Goal: Register for event/course

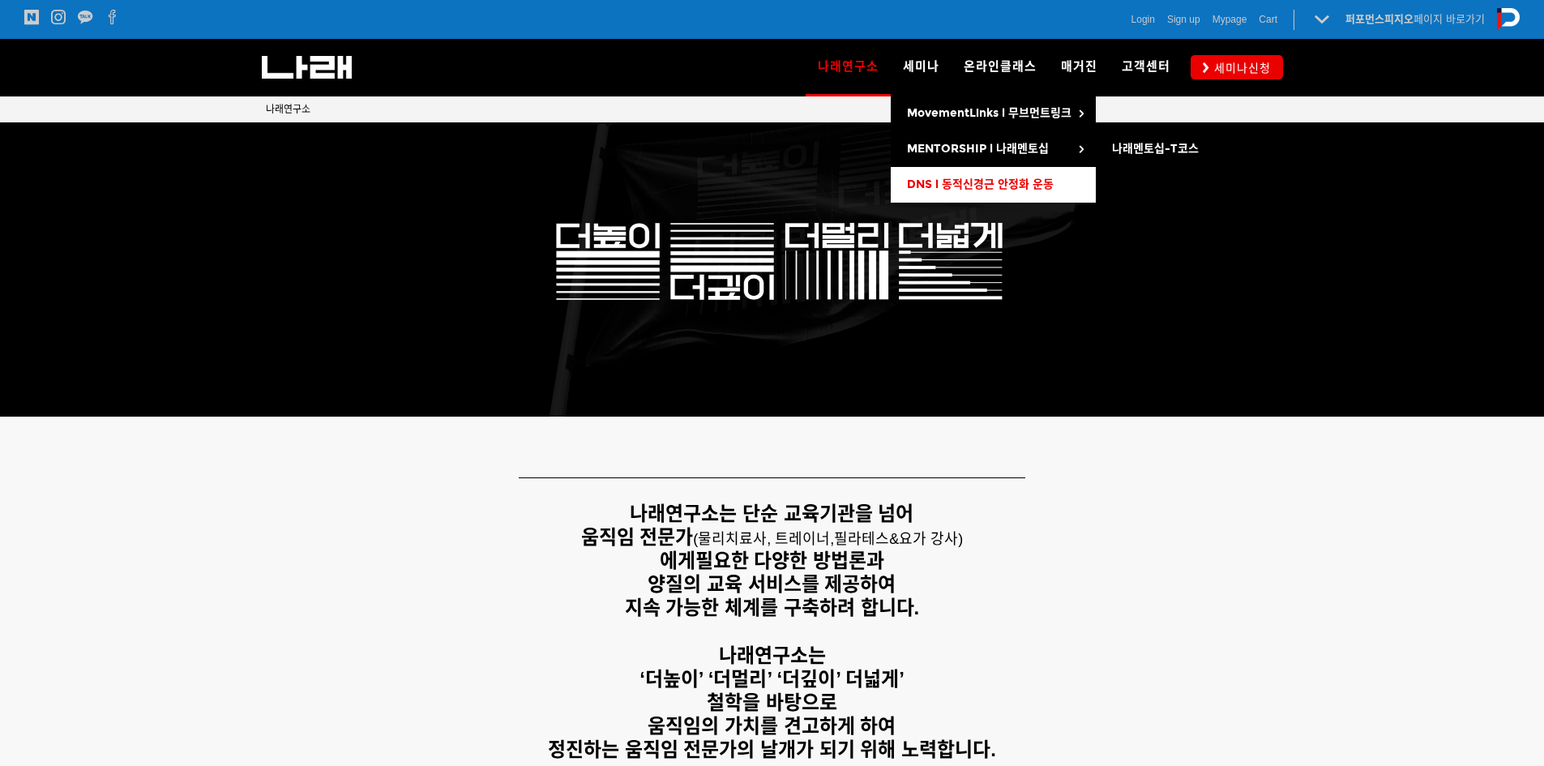
click at [974, 186] on span "DNS l 동적신경근 안정화 운동" at bounding box center [980, 185] width 147 height 14
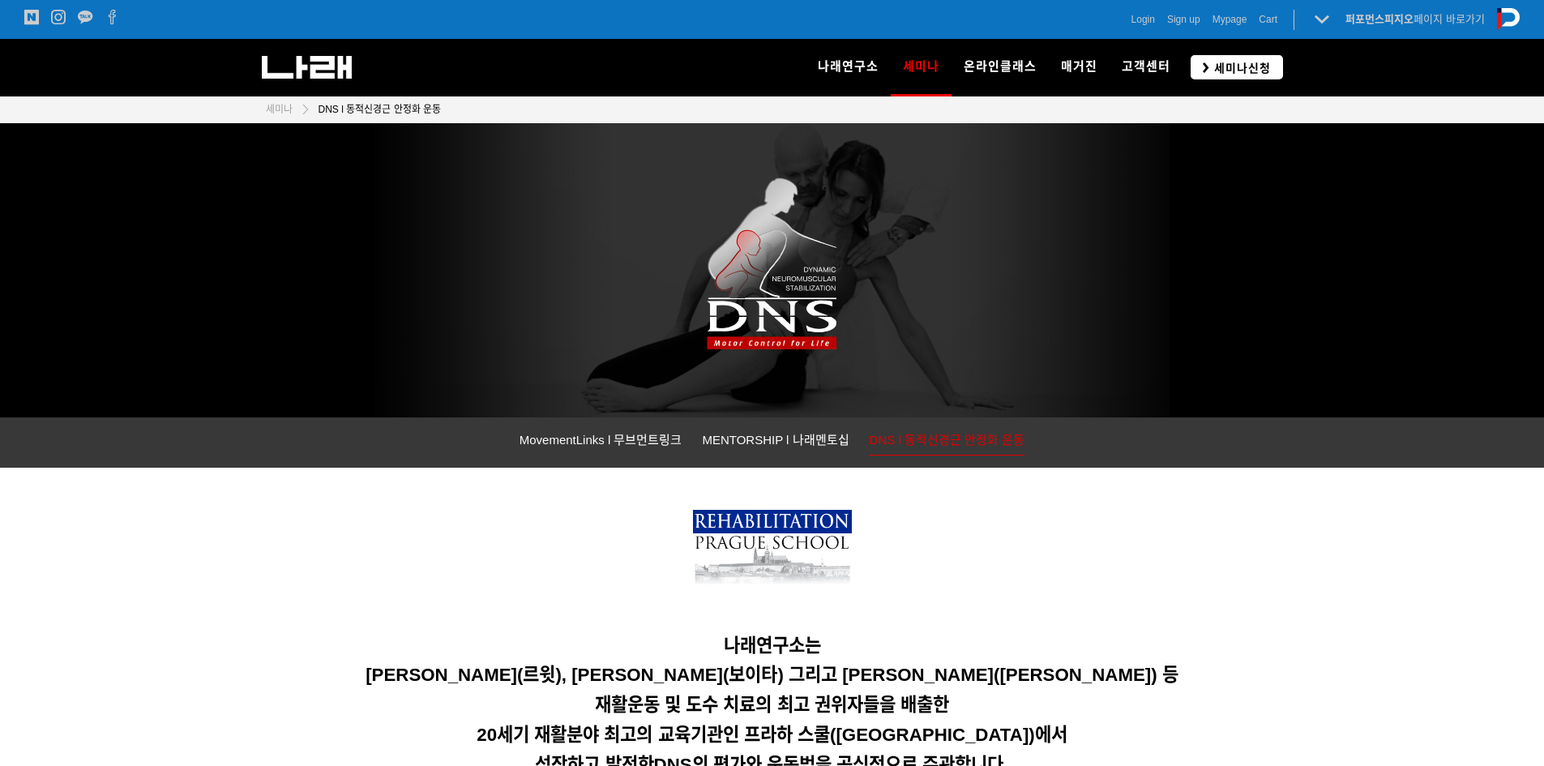
click at [1252, 71] on span "세미나신청" at bounding box center [1241, 68] width 62 height 16
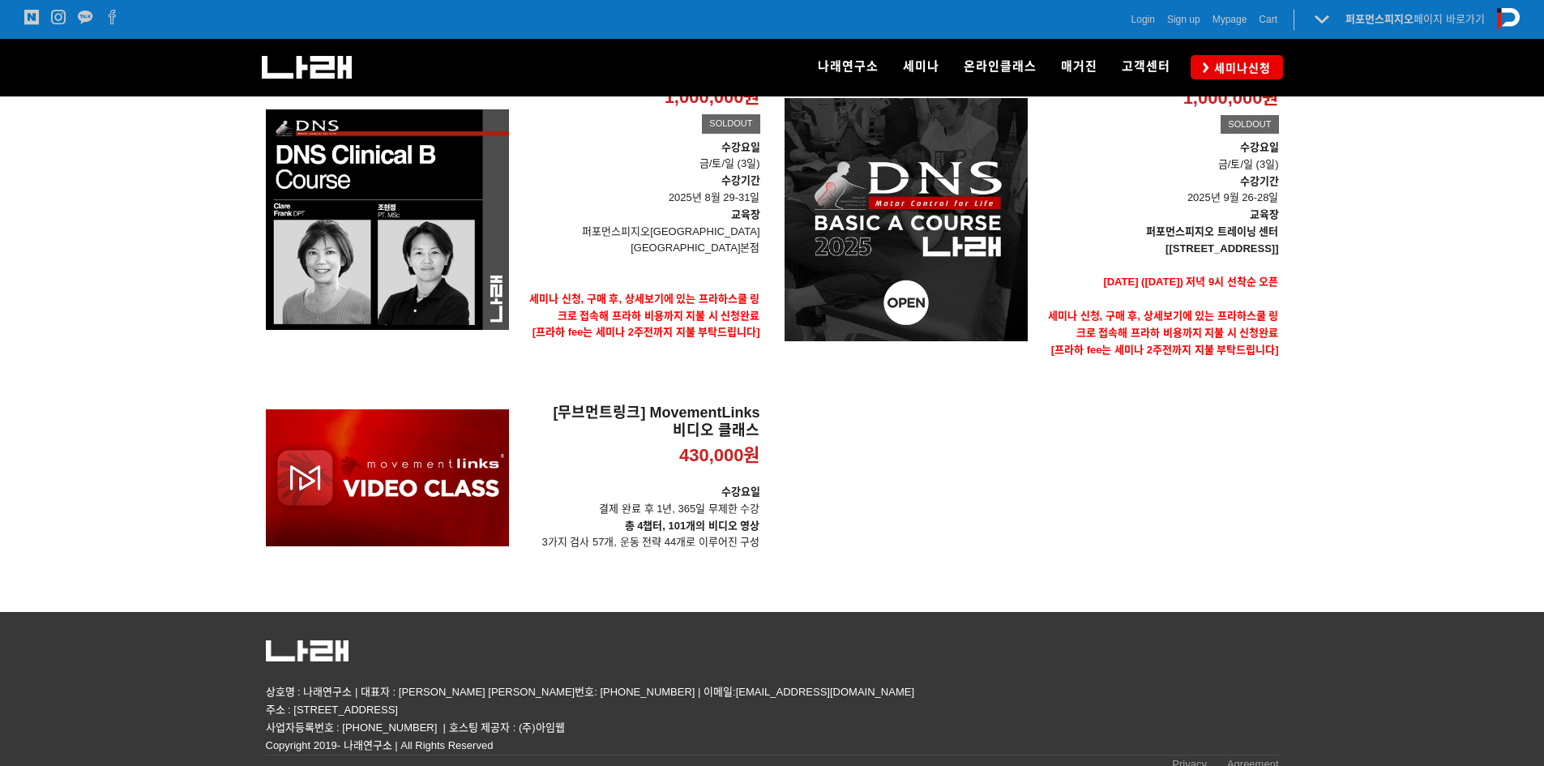
scroll to position [243, 0]
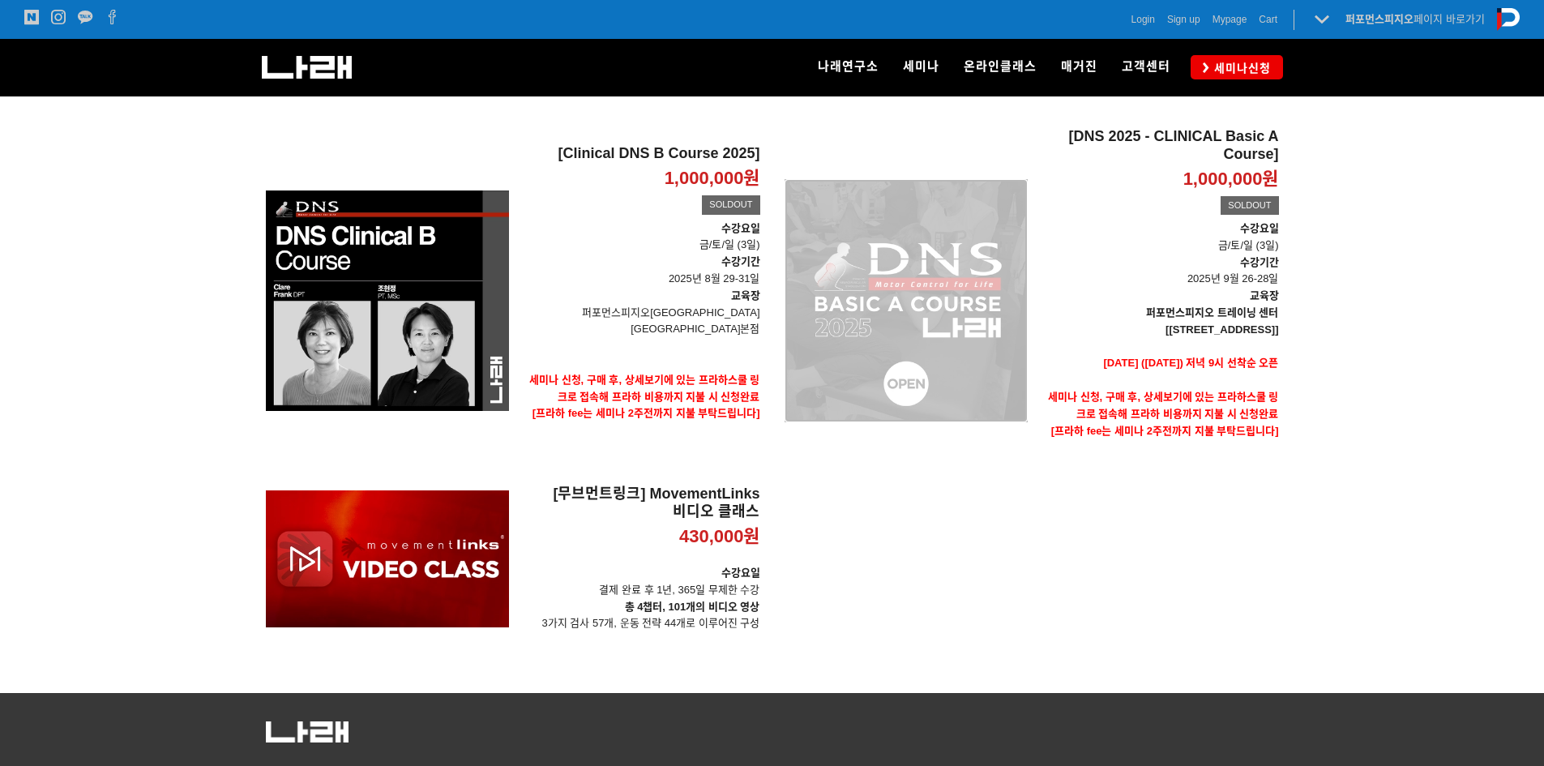
click at [975, 390] on div "[DNS 2025 - CLINICAL Basic A Course] 1,000,000원 TIME SALE SOLDOUT" at bounding box center [906, 300] width 243 height 345
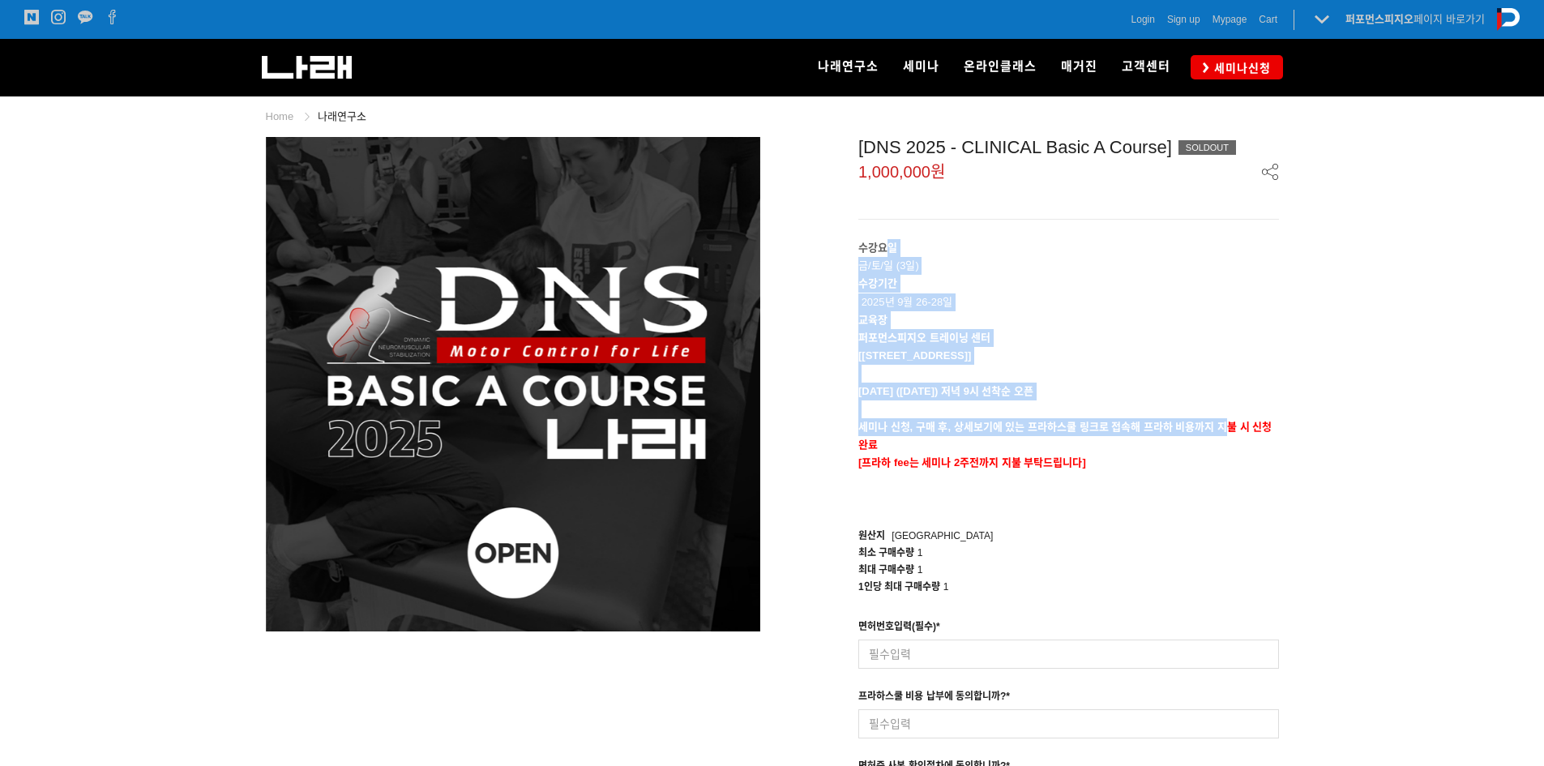
drag, startPoint x: 890, startPoint y: 251, endPoint x: 1266, endPoint y: 442, distance: 421.7
click at [1257, 440] on div "수강요일 금/토/일 (3일) 수강기간 2025년 9월 26-28일 교육장 퍼포먼스피지오 트레이닝 센터 [서울 송파구 법원로 128 SKV1 메…" at bounding box center [1069, 373] width 421 height 268
click at [1286, 443] on div "[DNS 2025 - CLINICAL Basic A Course] SOLDOUT 1,000,000원 수강요일 금/토/일 (3일) 수강기간 20…" at bounding box center [1032, 501] width 519 height 729
drag, startPoint x: 1248, startPoint y: 451, endPoint x: 833, endPoint y: 256, distance: 457.7
click at [833, 256] on div "[DNS 2025 - CLINICAL Basic A Course] SOLDOUT 1,000,000원 수강요일 금/토/일 (3일) 수강기간 20…" at bounding box center [1032, 501] width 495 height 729
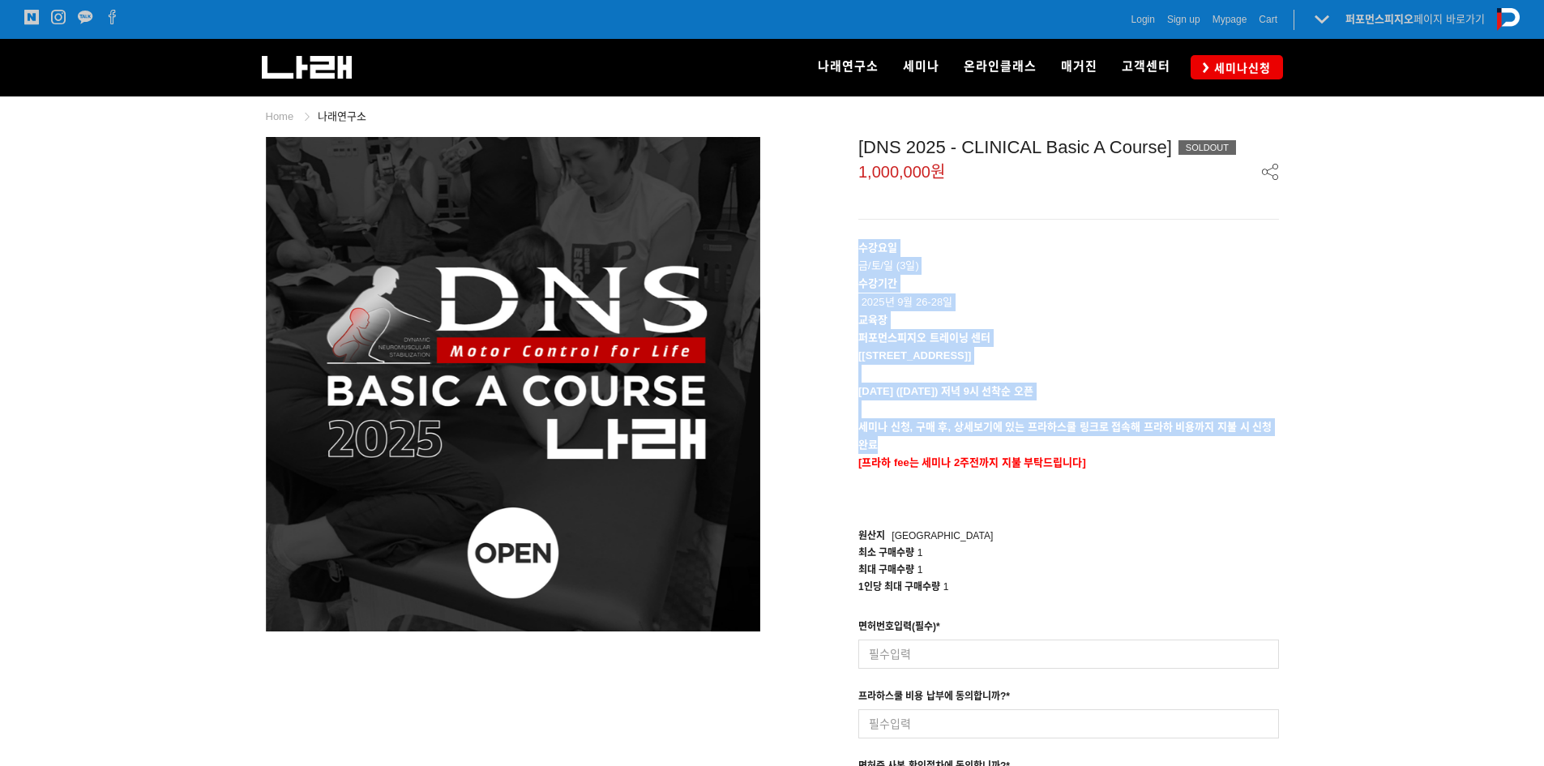
click at [833, 256] on div "[DNS 2025 - CLINICAL Basic A Course] SOLDOUT 1,000,000원 수강요일 금/토/일 (3일) 수강기간 20…" at bounding box center [1032, 501] width 495 height 729
drag, startPoint x: 843, startPoint y: 249, endPoint x: 1199, endPoint y: 504, distance: 438.1
click at [1199, 504] on div "[DNS 2025 - CLINICAL Basic A Course] SOLDOUT 1,000,000원 수강요일 금/토/일 (3일) 수강기간 20…" at bounding box center [1032, 501] width 495 height 729
click at [1199, 504] on p at bounding box center [1069, 500] width 421 height 18
drag, startPoint x: 1199, startPoint y: 504, endPoint x: 851, endPoint y: 261, distance: 424.4
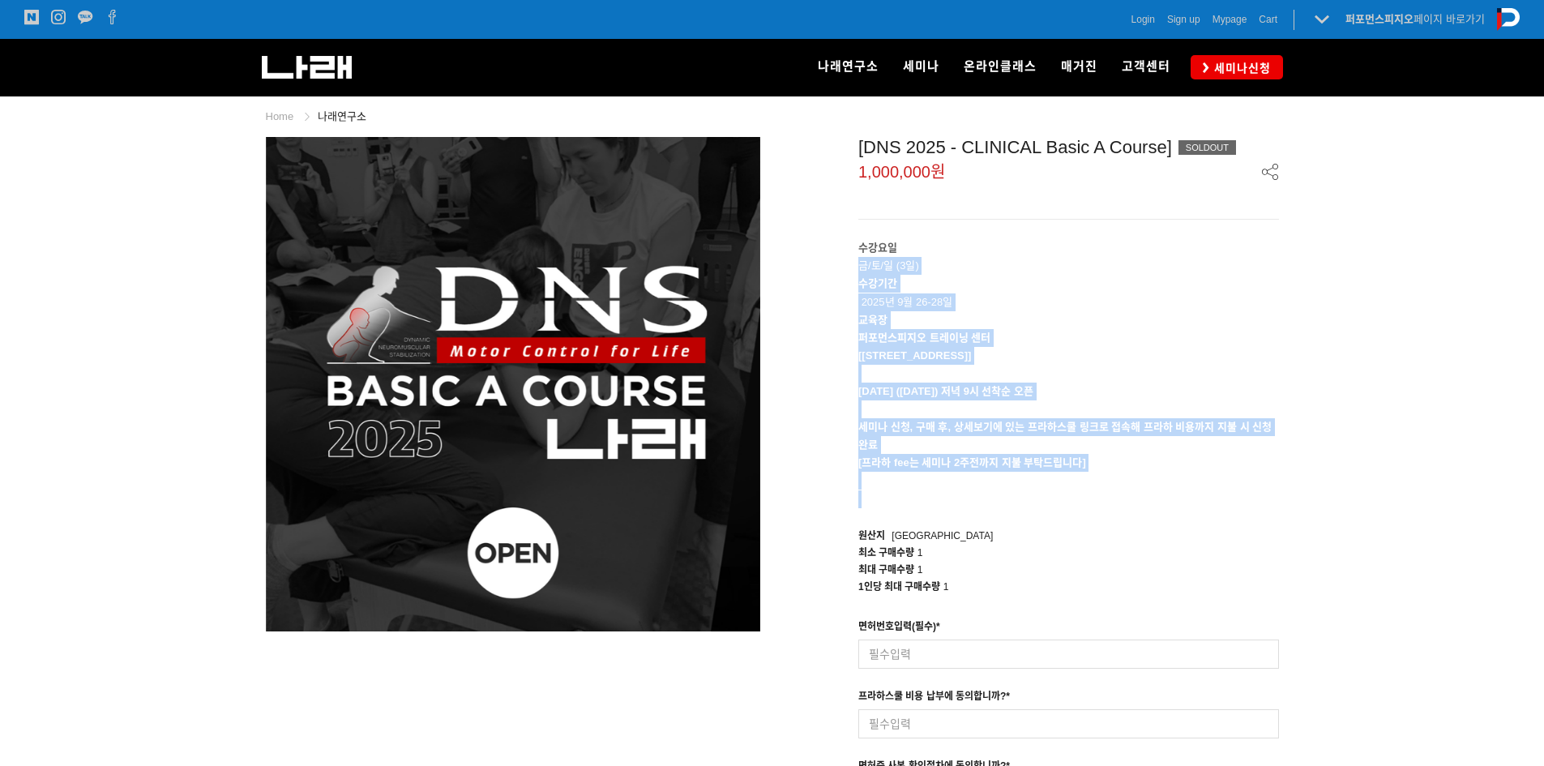
click at [851, 261] on div "[DNS 2025 - CLINICAL Basic A Course] SOLDOUT 1,000,000원 수강요일 금/토/일 (3일) 수강기간 20…" at bounding box center [1032, 501] width 495 height 729
drag, startPoint x: 846, startPoint y: 254, endPoint x: 1296, endPoint y: 469, distance: 498.6
click at [1272, 469] on div "[DNS 2025 - CLINICAL Basic A Course] SOLDOUT 1,000,000원 수강요일 금/토/일 (3일) 수강기간 20…" at bounding box center [1032, 501] width 495 height 729
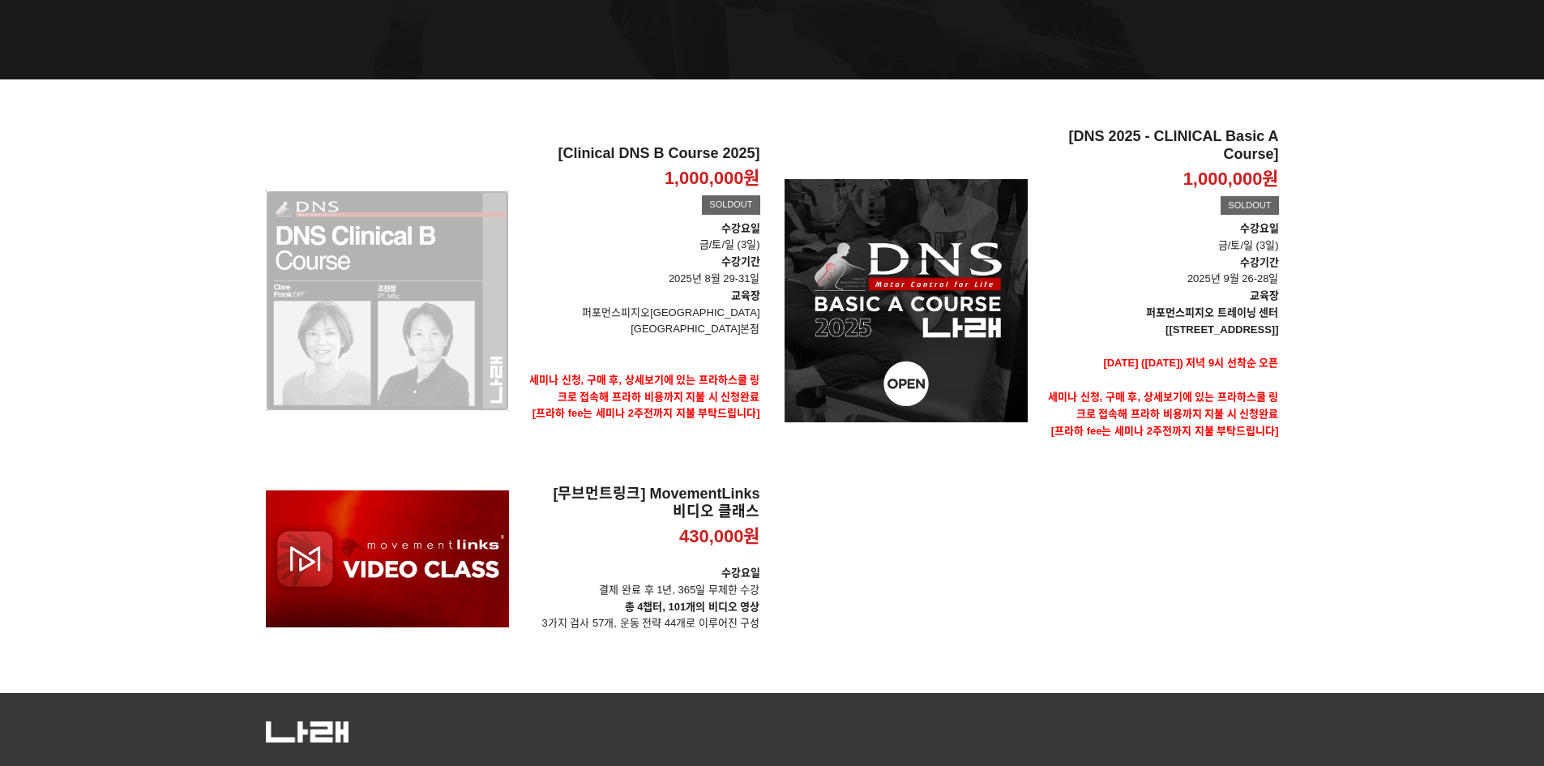
click at [487, 344] on div "[Clinical DNS B Course 2025] 1,000,000원 TIME SALE SOLDOUT" at bounding box center [387, 300] width 243 height 345
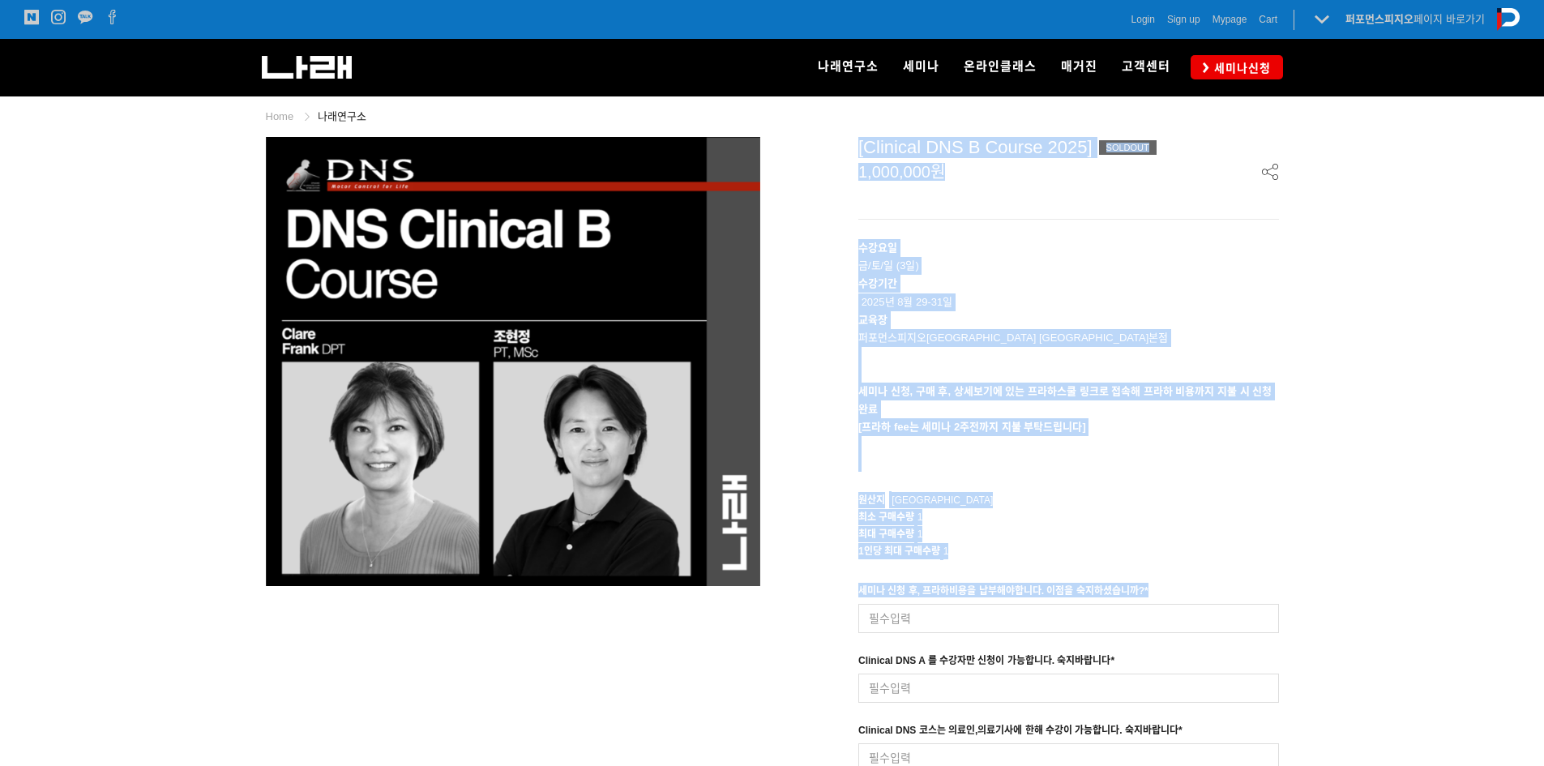
drag, startPoint x: 749, startPoint y: 626, endPoint x: 426, endPoint y: 407, distance: 390.6
click at [426, 407] on div "prev next 상품 이미지 [Clinical DNS B Course 2025] SOLDOUT 1,000,000원 수강요일 금/토/일 (3일…" at bounding box center [773, 478] width 1038 height 705
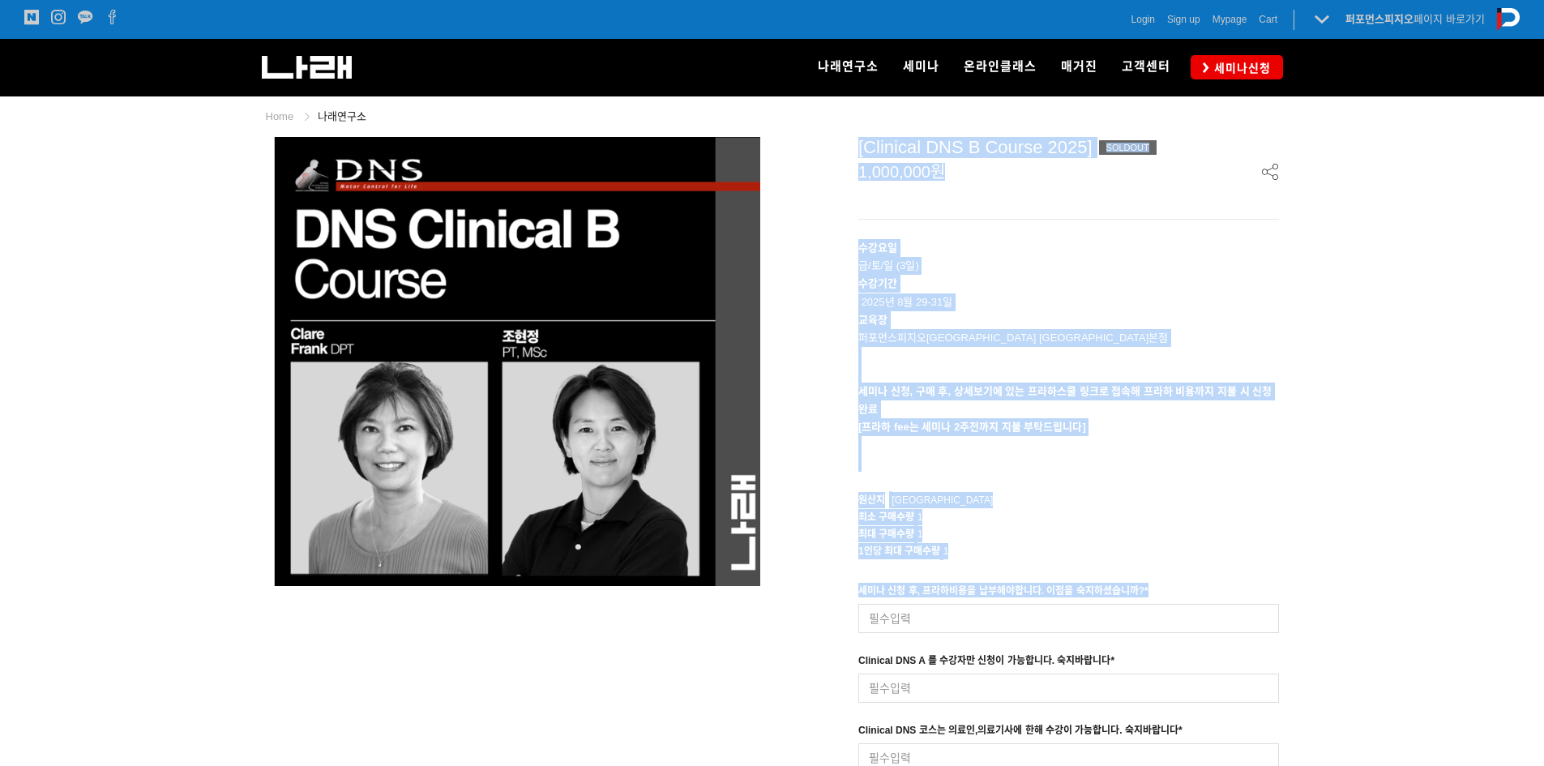
click at [542, 631] on div "prev next 상품 이미지 [Clinical DNS B Course 2025] SOLDOUT 1,000,000원 수강요일 금/토/일 (3일…" at bounding box center [773, 478] width 1038 height 705
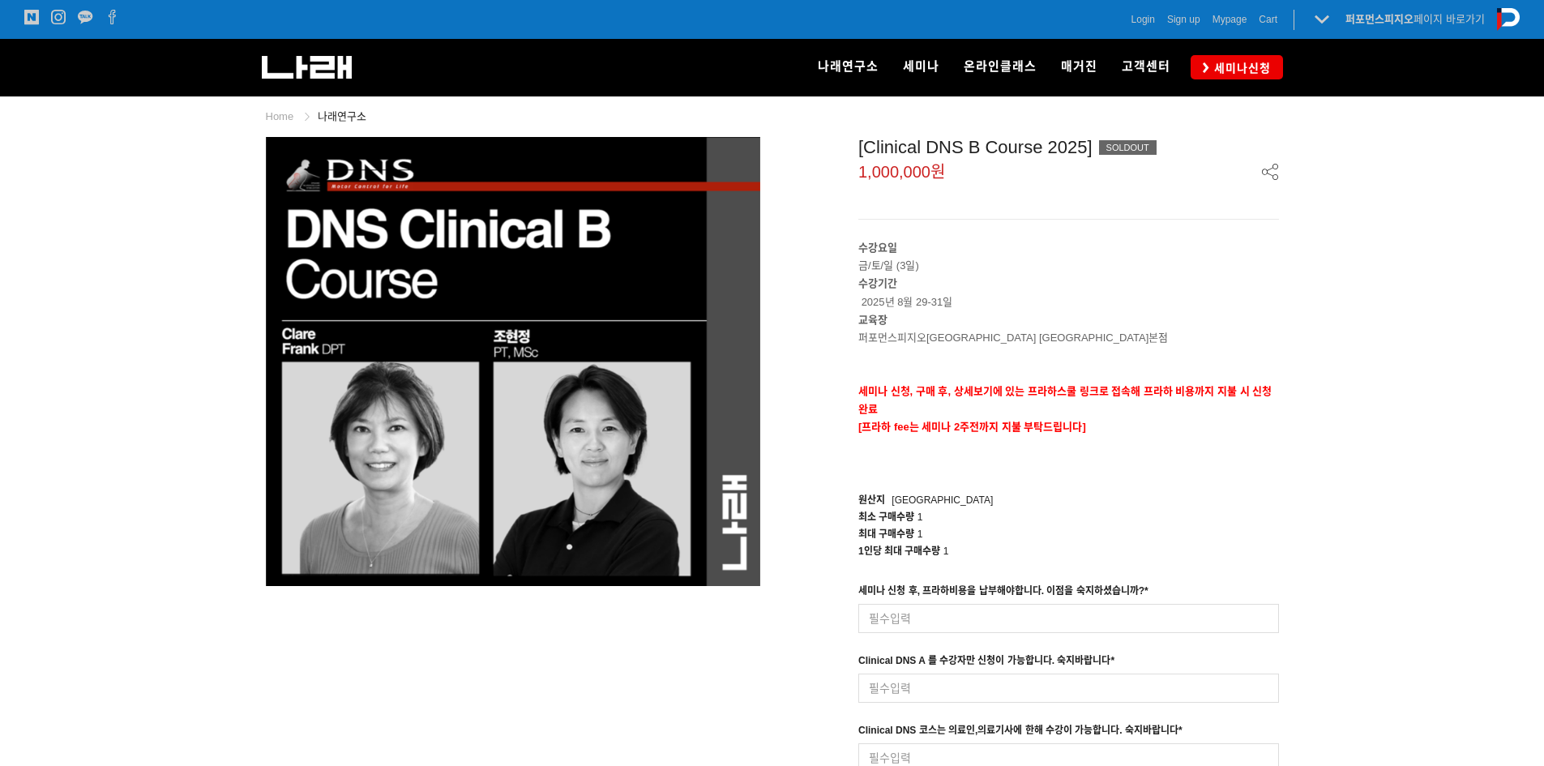
click at [547, 632] on div "prev next 상품 이미지 [Clinical DNS B Course 2025] SOLDOUT 1,000,000원 수강요일 금/토/일 (3일…" at bounding box center [773, 478] width 1038 height 705
drag, startPoint x: 872, startPoint y: 259, endPoint x: 1292, endPoint y: 436, distance: 454.9
